Goal: Information Seeking & Learning: Understand process/instructions

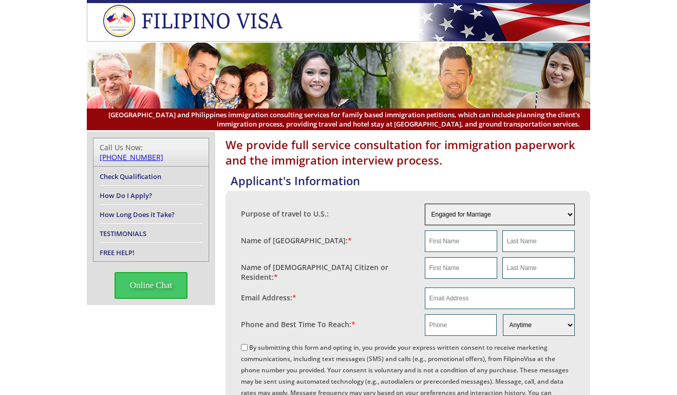
click at [570, 215] on select "Engaged for Marriage Already Married to [DEMOGRAPHIC_DATA] Citizen / Resident F…" at bounding box center [500, 214] width 151 height 22
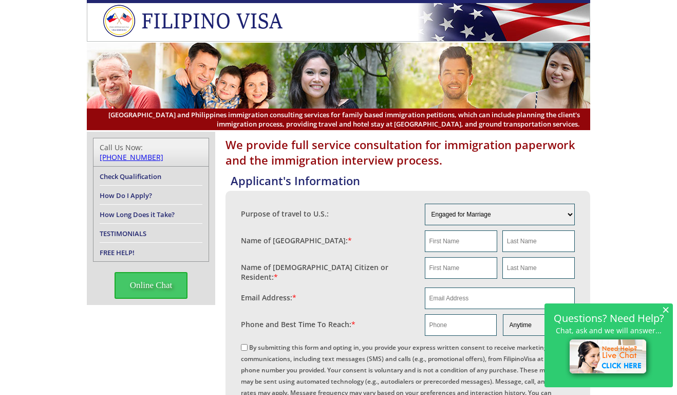
click at [349, 241] on div "Name of [GEOGRAPHIC_DATA]: *" at bounding box center [333, 237] width 184 height 15
click at [667, 309] on span "×" at bounding box center [665, 309] width 7 height 9
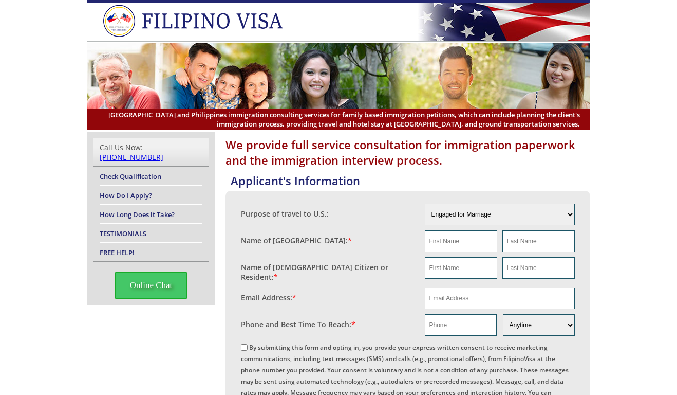
click at [153, 172] on link "Check Qualification" at bounding box center [131, 176] width 62 height 9
